Goal: Find specific page/section: Find specific page/section

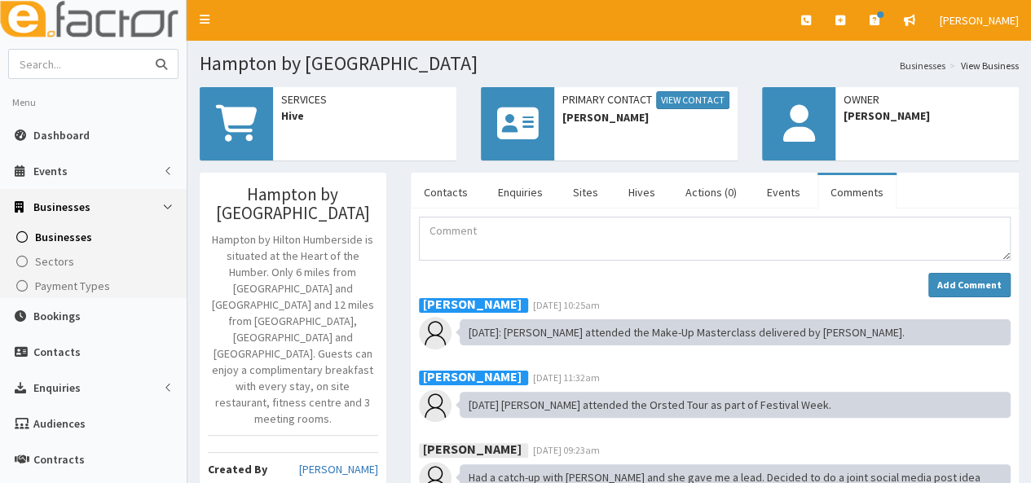
click at [67, 61] on input "text" at bounding box center [77, 64] width 137 height 29
type input "rocal"
click at [145, 50] on button "submit" at bounding box center [161, 64] width 33 height 29
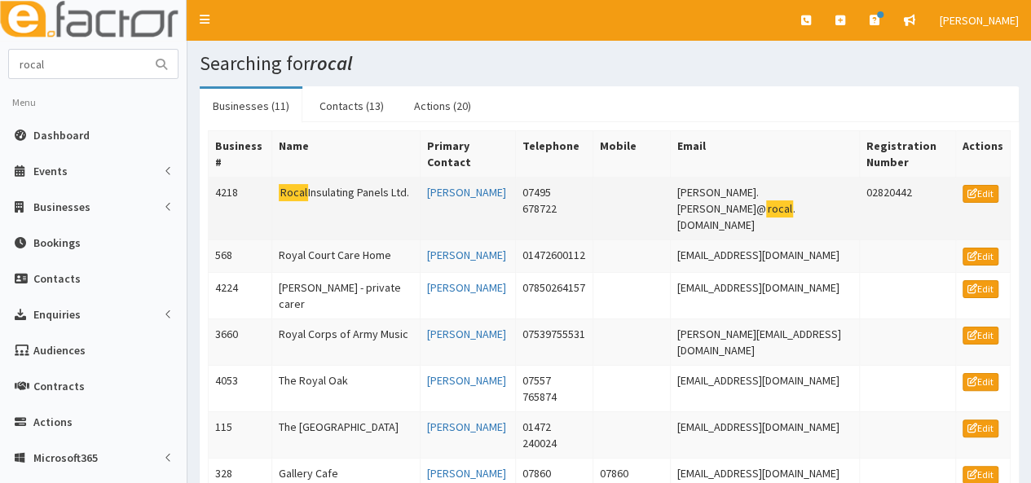
click at [292, 180] on td "Rocal Insulating Panels Ltd." at bounding box center [346, 209] width 148 height 63
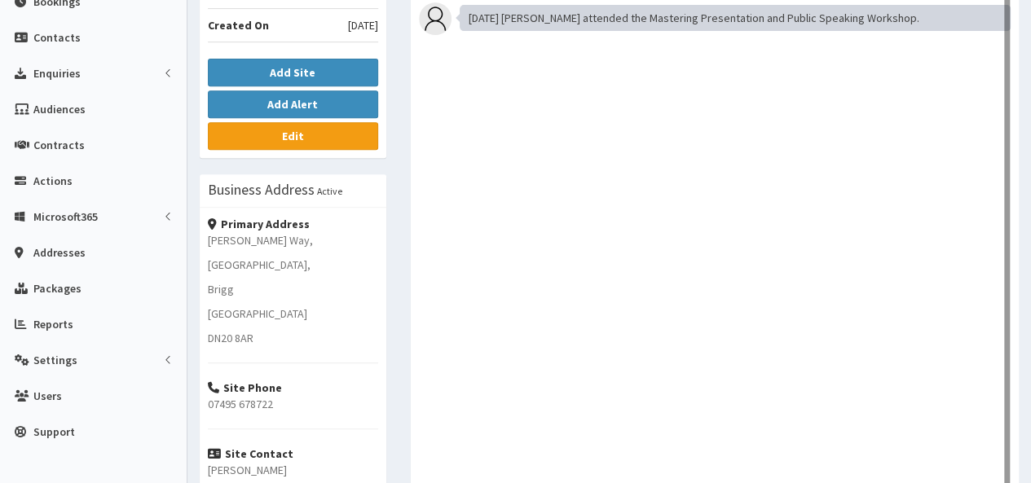
scroll to position [408, 0]
